Goal: Navigation & Orientation: Find specific page/section

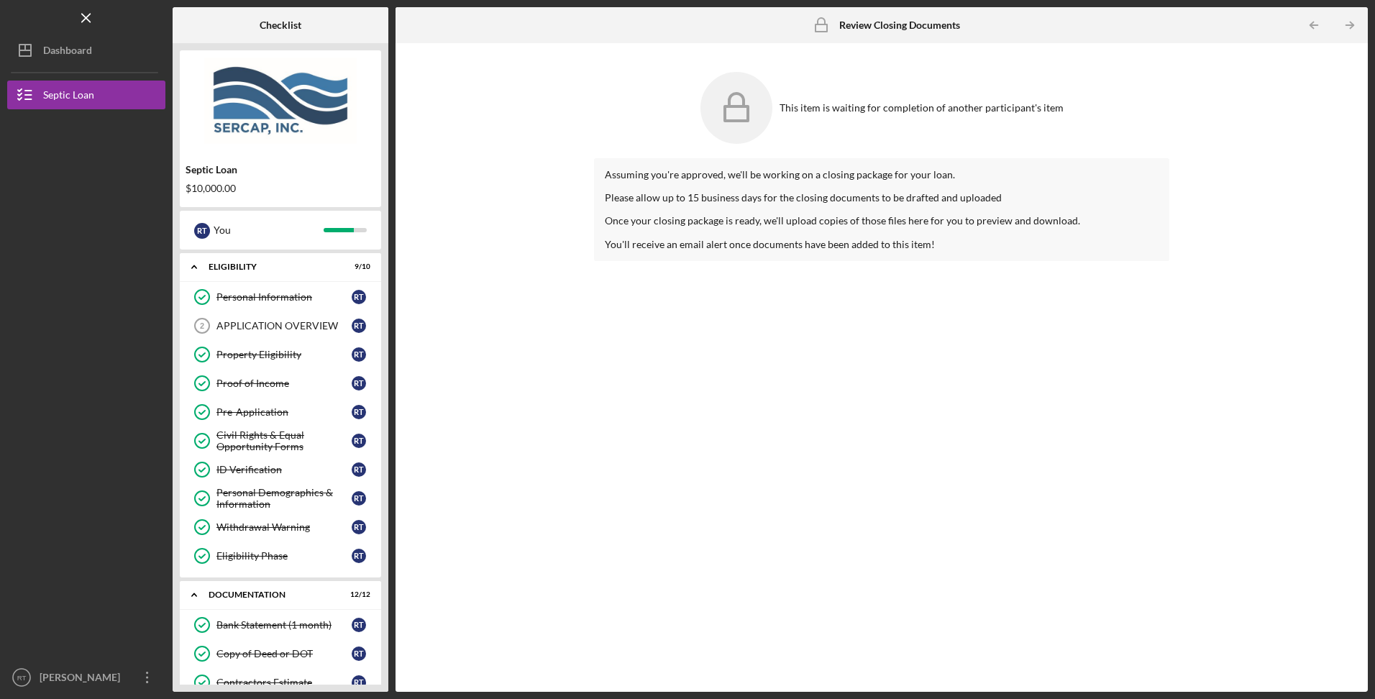
scroll to position [701, 0]
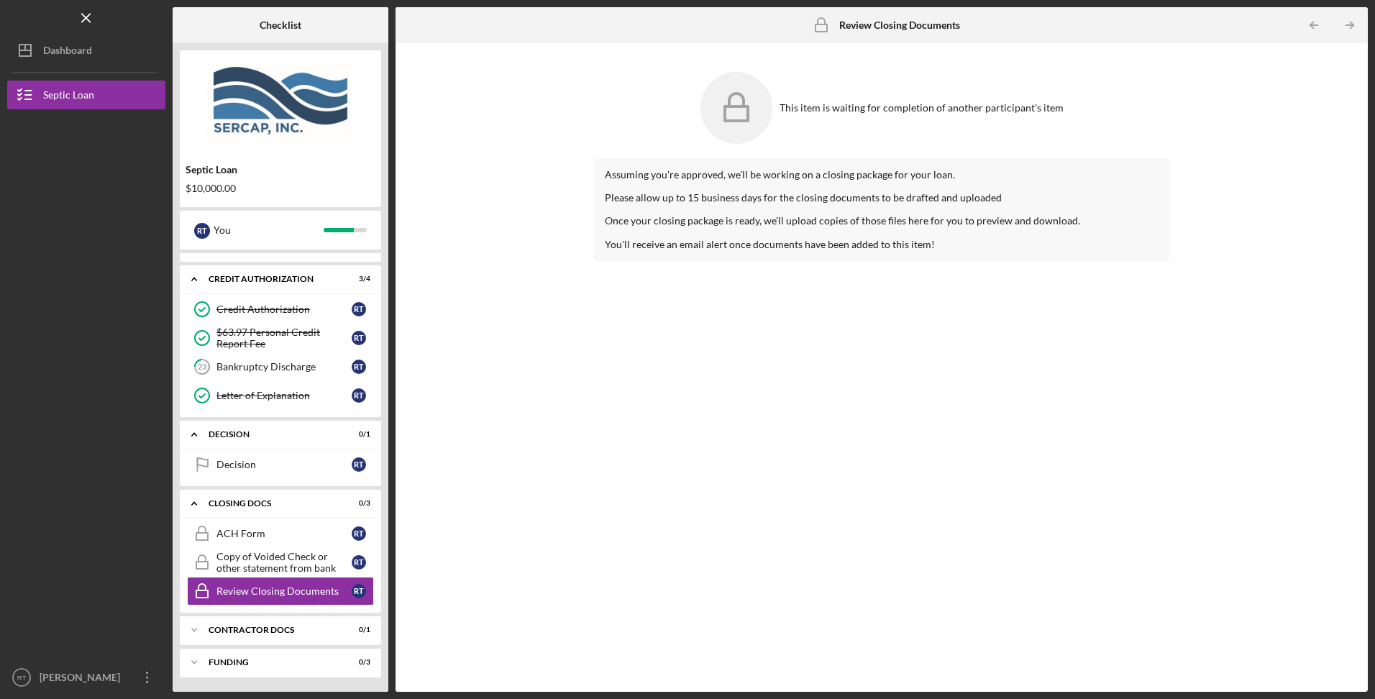
click at [195, 437] on icon "Icon/Expander" at bounding box center [194, 434] width 29 height 29
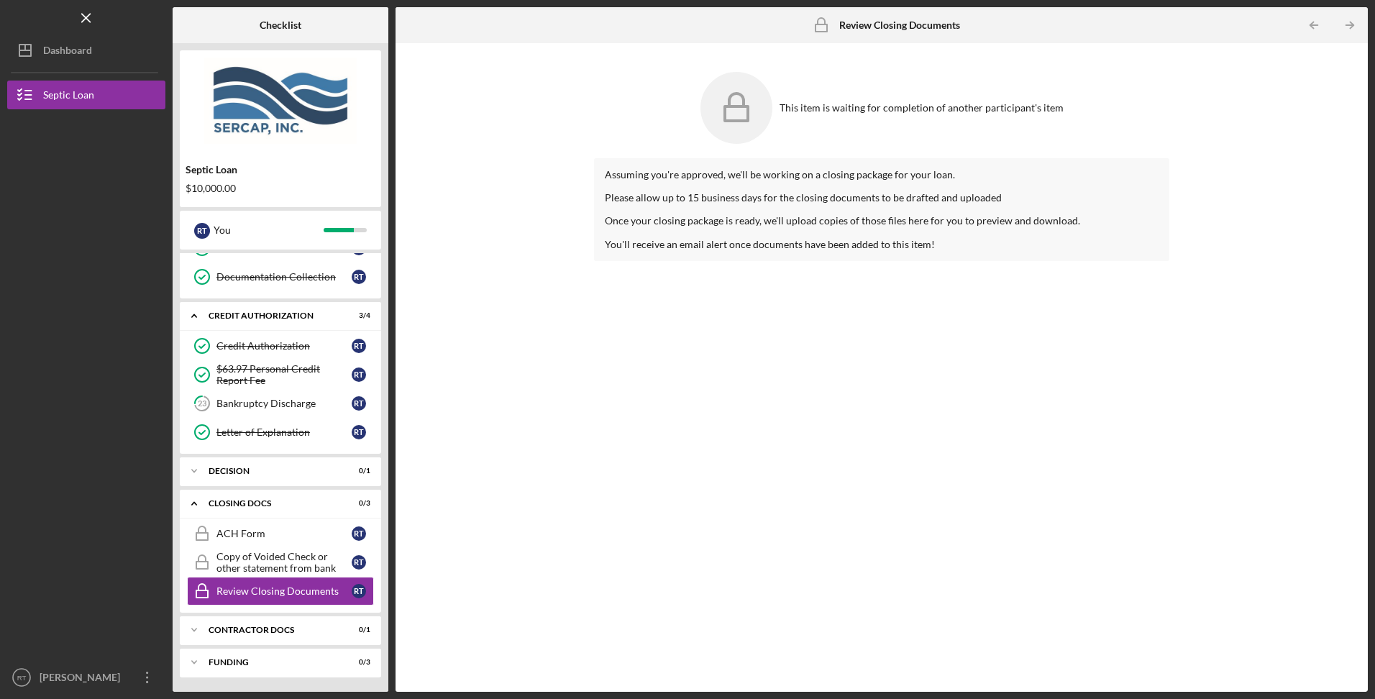
click at [231, 473] on div "Decision" at bounding box center [272, 471] width 126 height 9
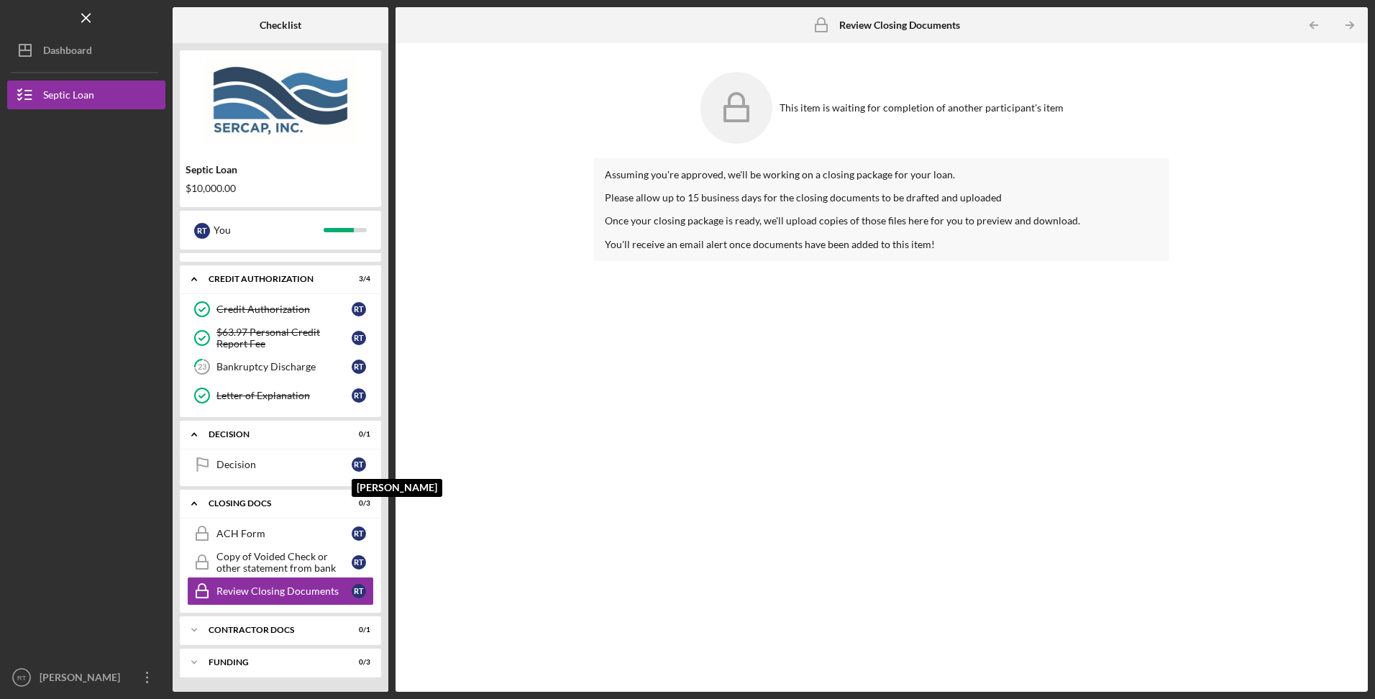
click at [354, 468] on div "R T" at bounding box center [359, 464] width 14 height 14
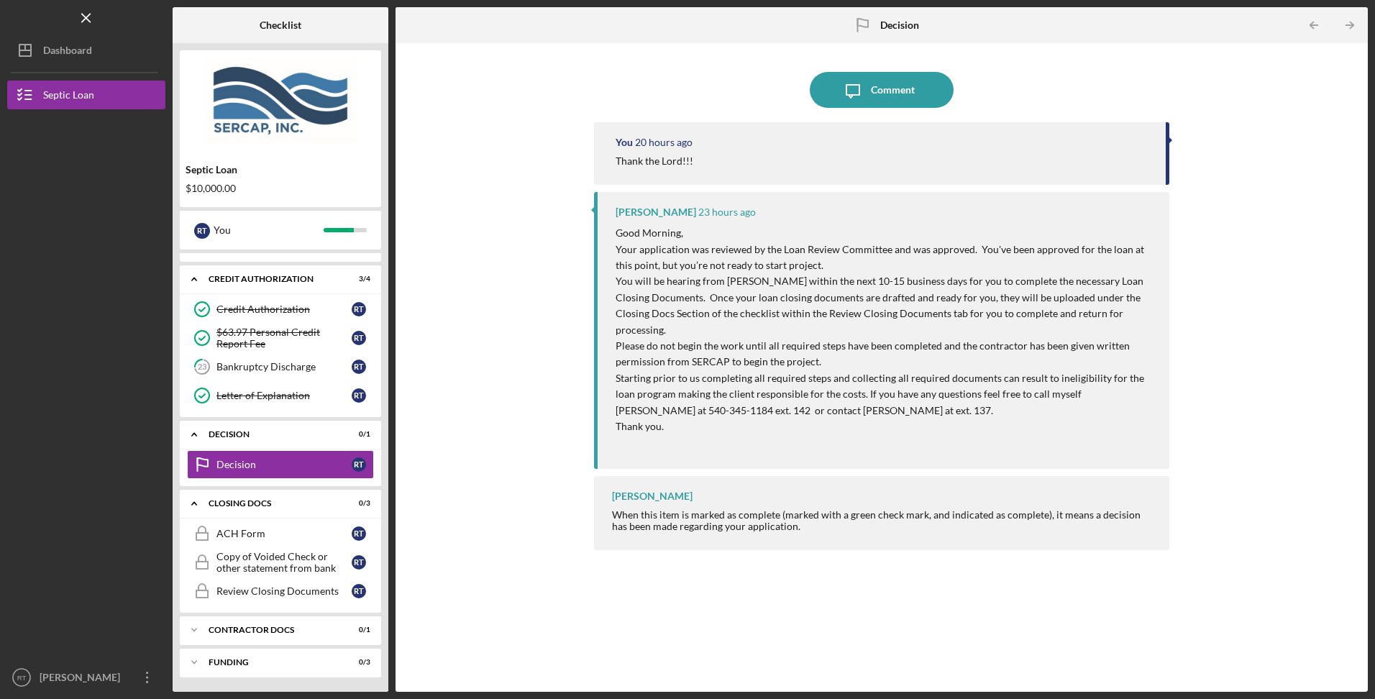
click at [91, 26] on icon "Icon/Menu Close" at bounding box center [86, 18] width 32 height 32
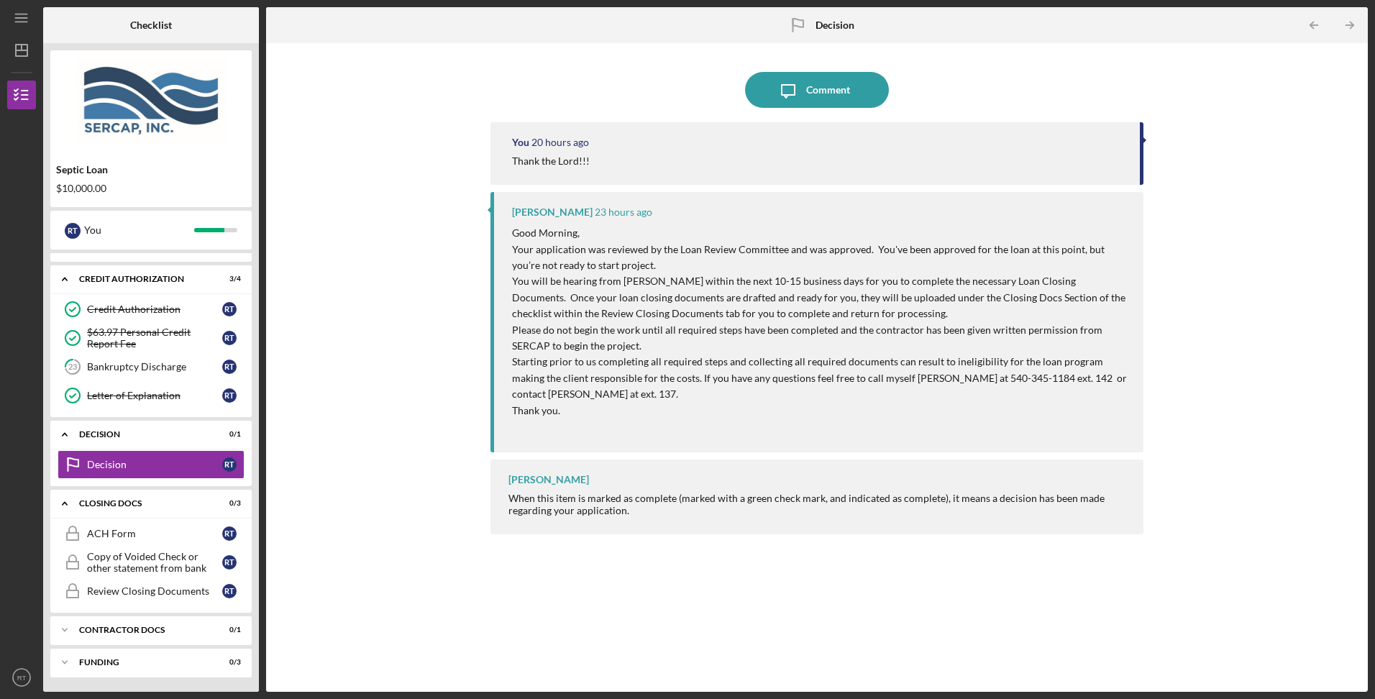
click at [118, 625] on div "Icon/Expander Contractor Docs 0 / 1" at bounding box center [150, 630] width 201 height 29
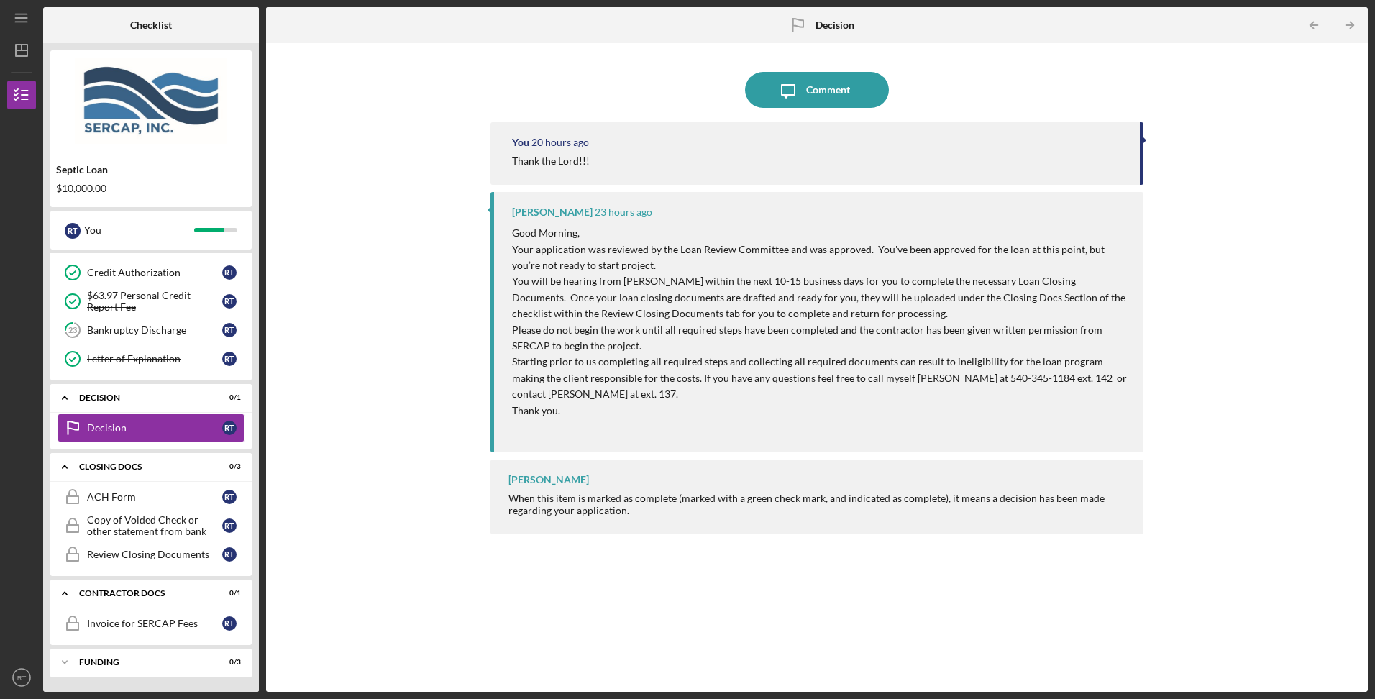
click at [117, 660] on div "Funding" at bounding box center [142, 662] width 126 height 9
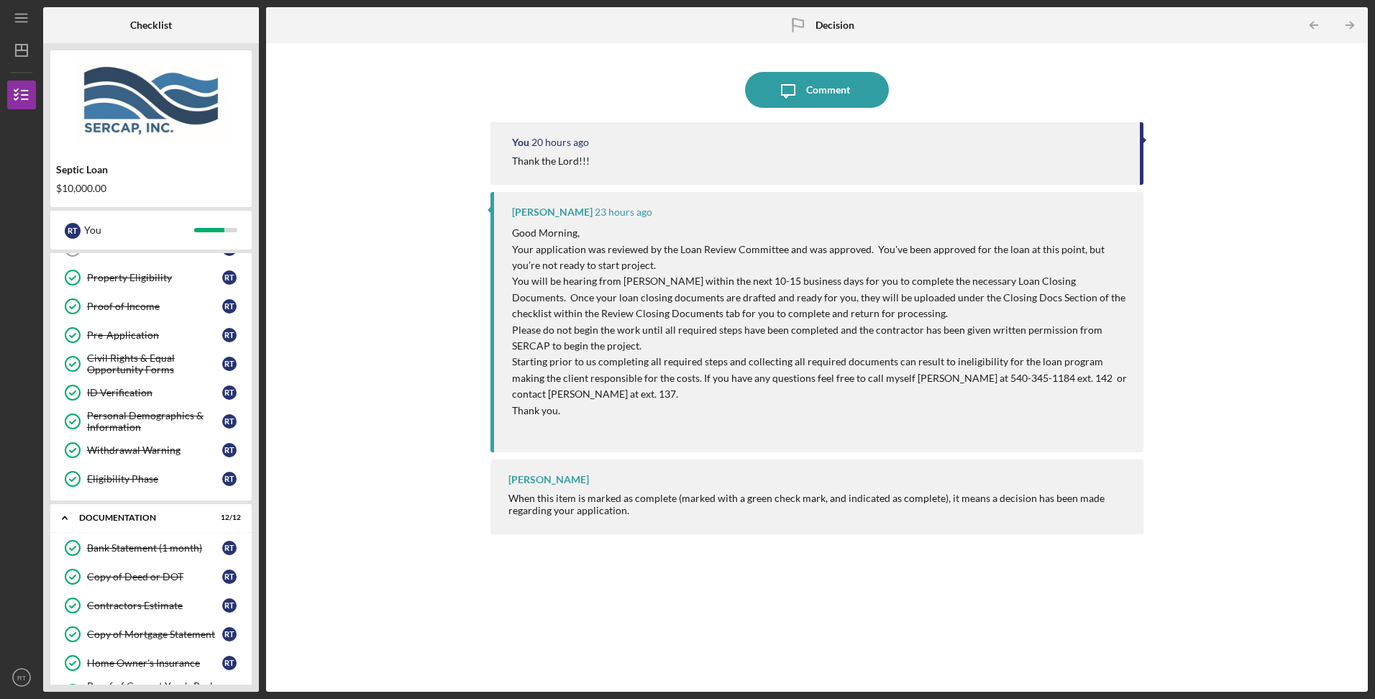
scroll to position [0, 0]
